Goal: Check status

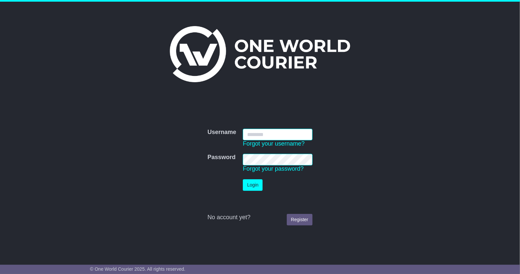
type input "*"
type input "**********"
click at [254, 182] on button "Login" at bounding box center [253, 185] width 20 height 12
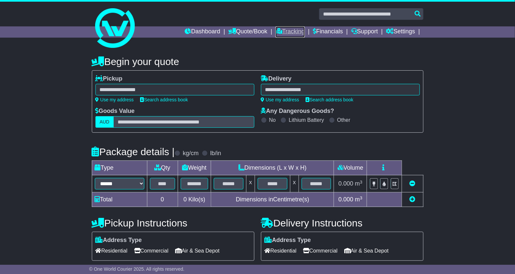
click at [296, 31] on link "Tracking" at bounding box center [290, 31] width 29 height 11
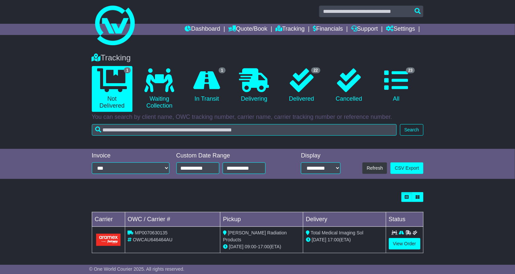
scroll to position [3, 0]
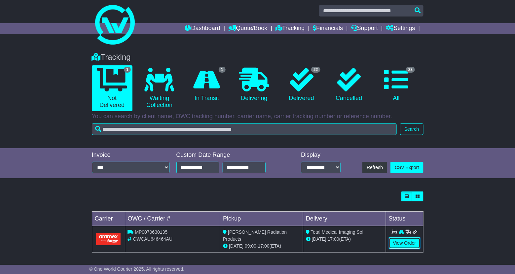
click at [406, 238] on link "View Order" at bounding box center [405, 244] width 32 height 12
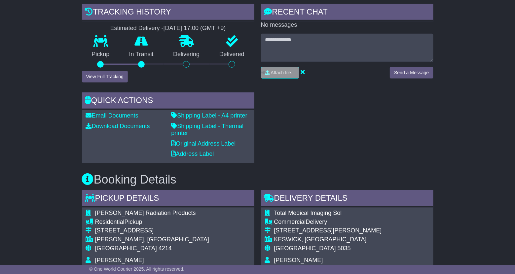
scroll to position [165, 0]
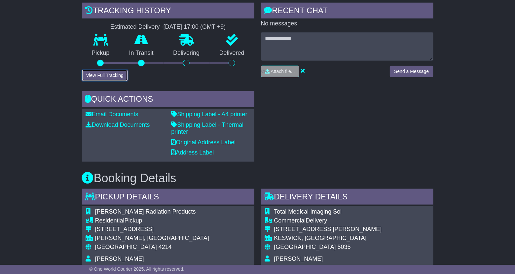
click at [106, 70] on button "View Full Tracking" at bounding box center [105, 76] width 46 height 12
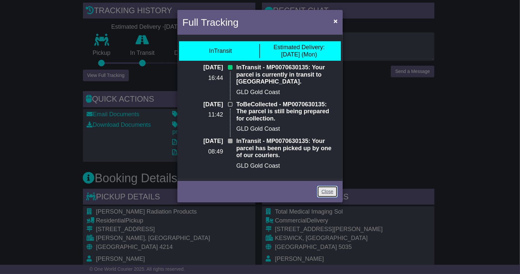
click at [328, 192] on link "Close" at bounding box center [327, 192] width 20 height 12
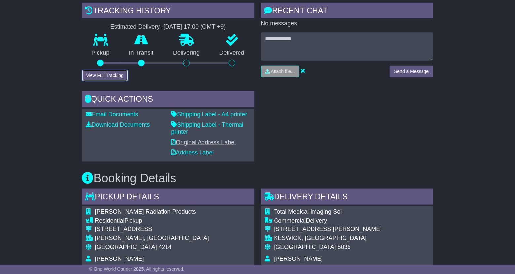
scroll to position [0, 0]
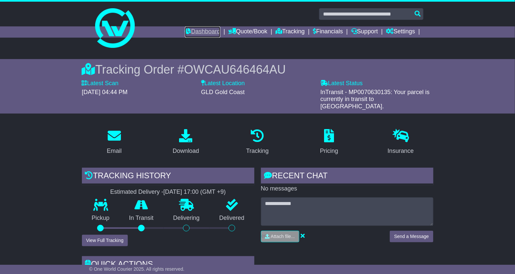
click at [204, 29] on link "Dashboard" at bounding box center [202, 31] width 35 height 11
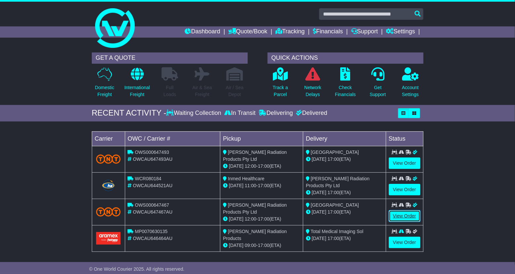
click at [409, 214] on link "View Order" at bounding box center [405, 217] width 32 height 12
